Goal: Go to known website: Access a specific website the user already knows

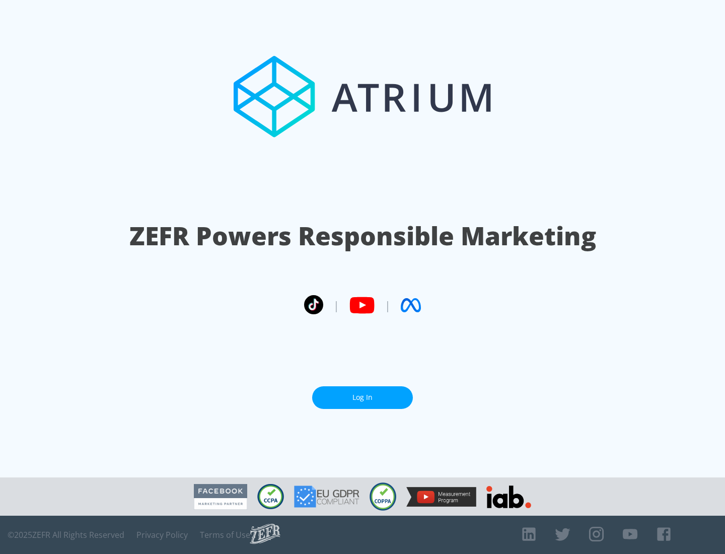
click at [362, 393] on link "Log In" at bounding box center [362, 397] width 101 height 23
